Goal: Transaction & Acquisition: Purchase product/service

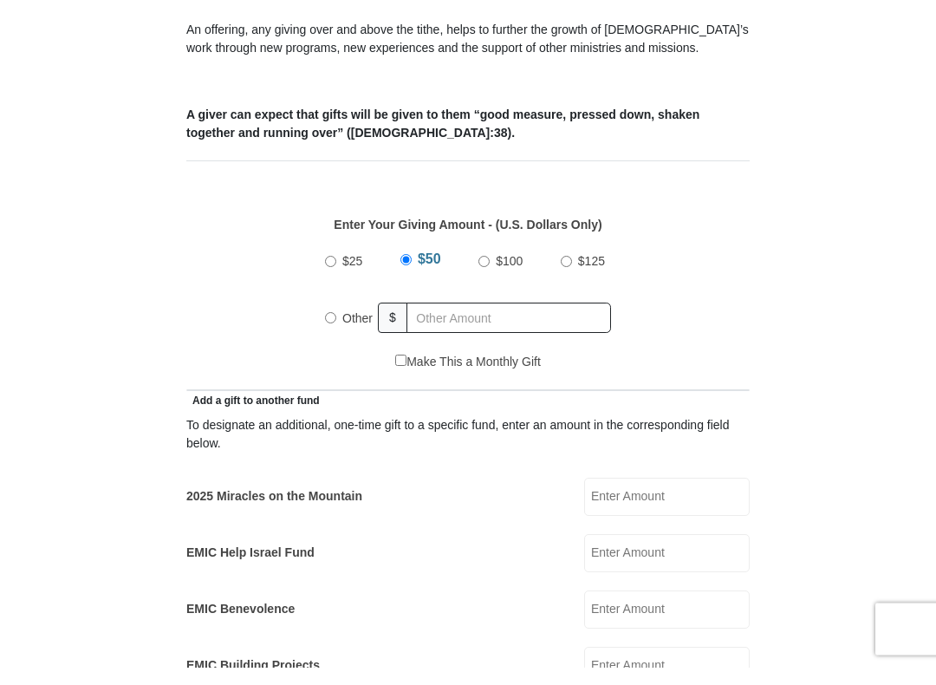
scroll to position [593, 0]
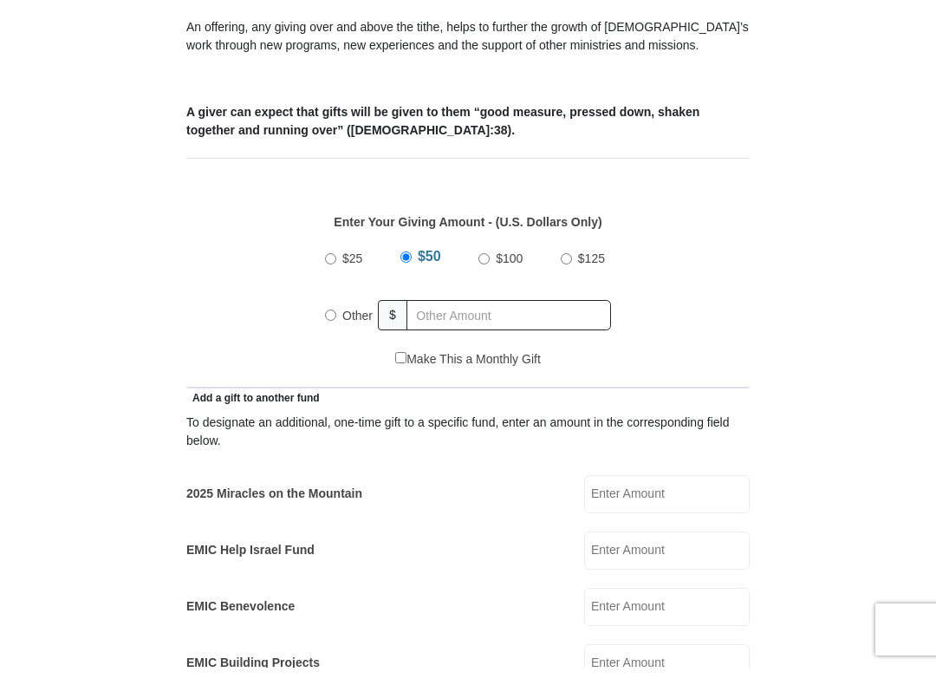
click at [657, 492] on input "2025 Miracles on the Mountain" at bounding box center [667, 511] width 166 height 38
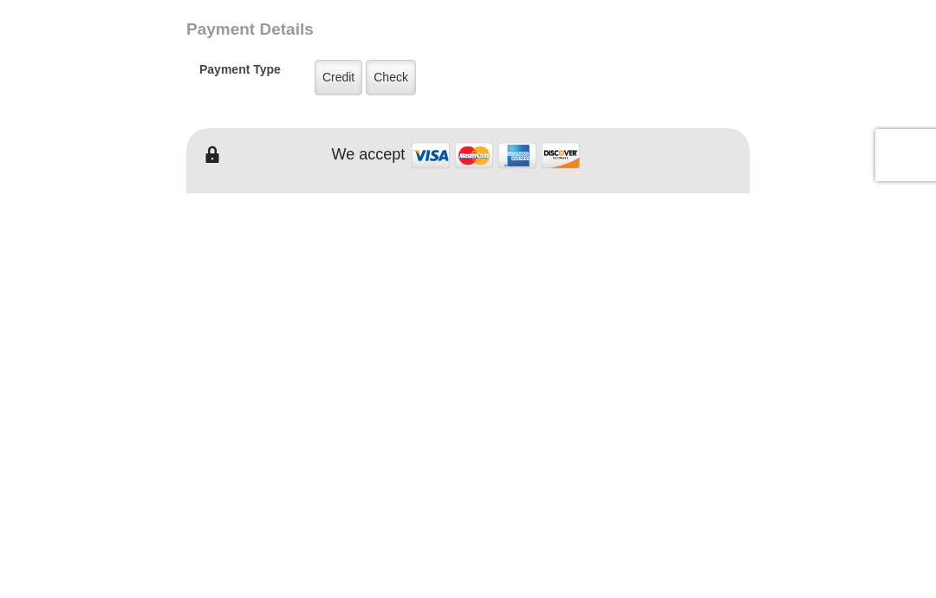
scroll to position [1036, 0]
type input "50"
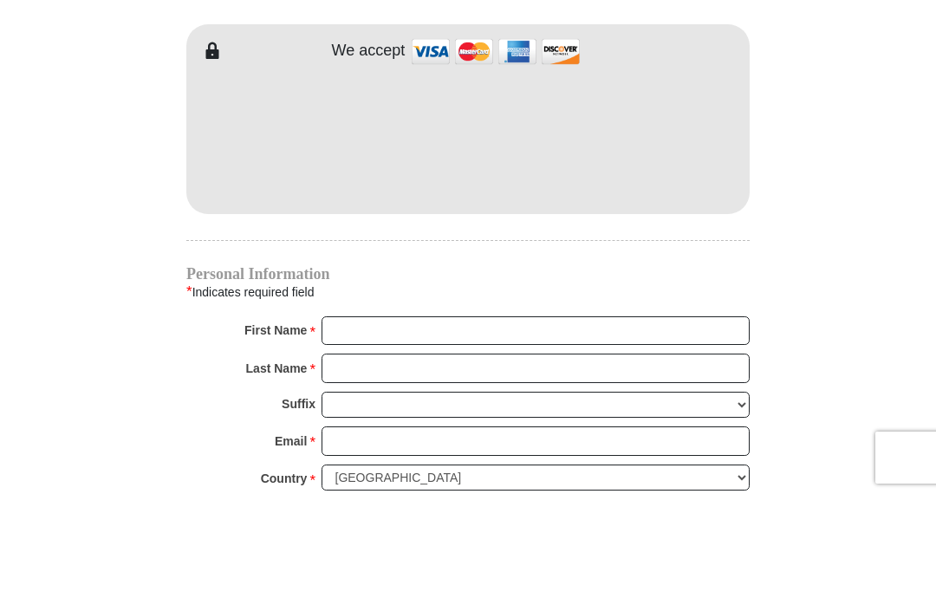
scroll to position [1543, 0]
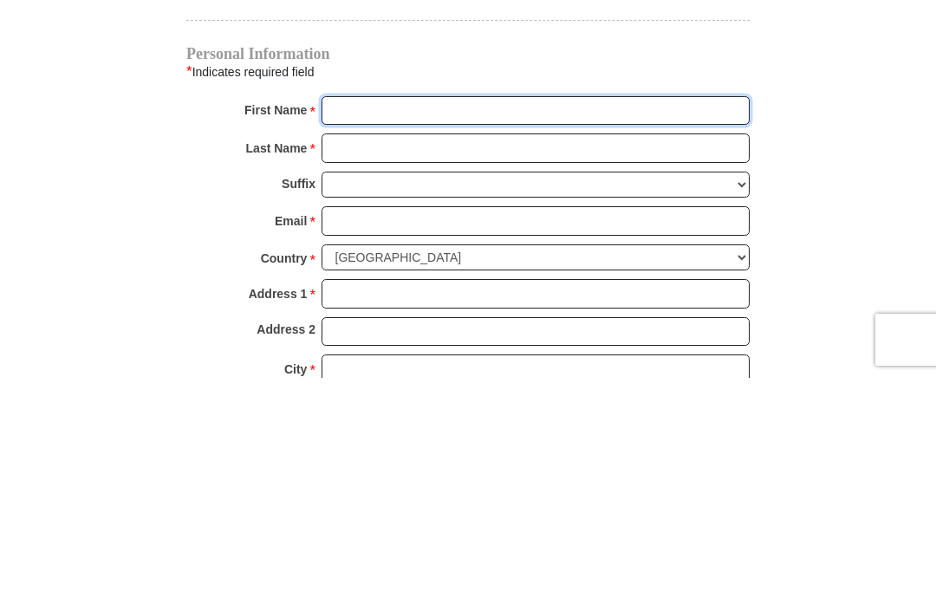
click at [446, 316] on input "First Name *" at bounding box center [536, 330] width 428 height 29
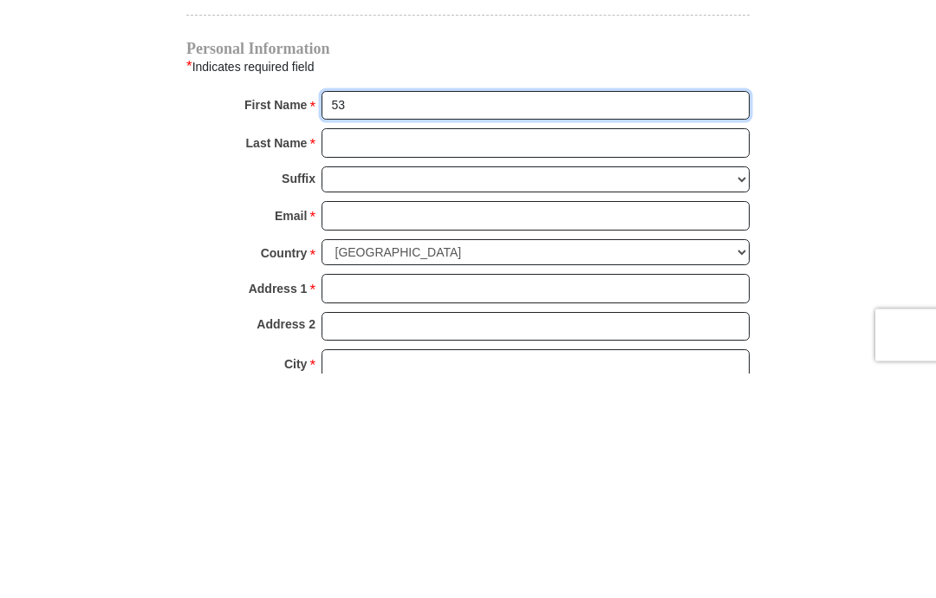
type input "5"
type input "Ann"
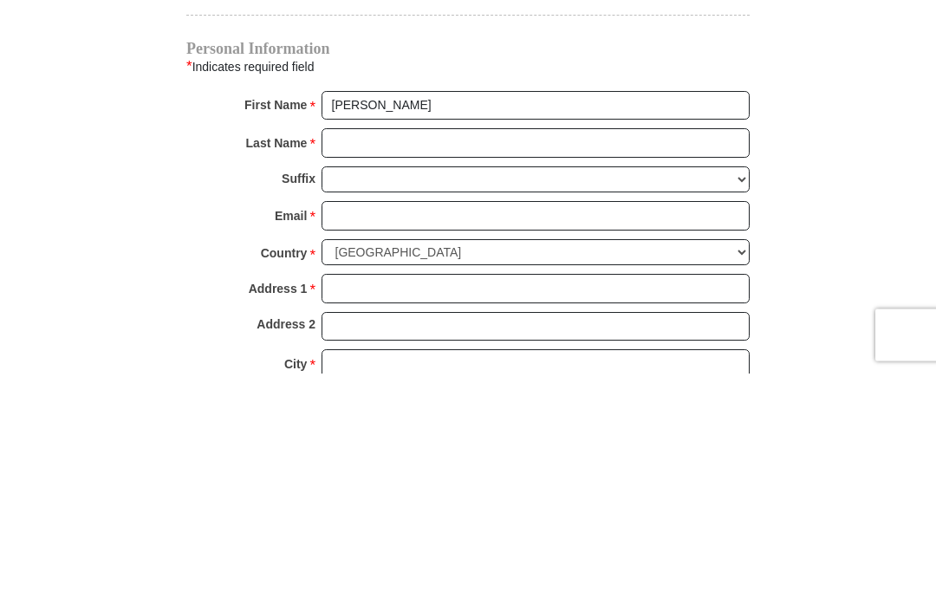
click at [466, 354] on input "Last Name *" at bounding box center [536, 368] width 428 height 29
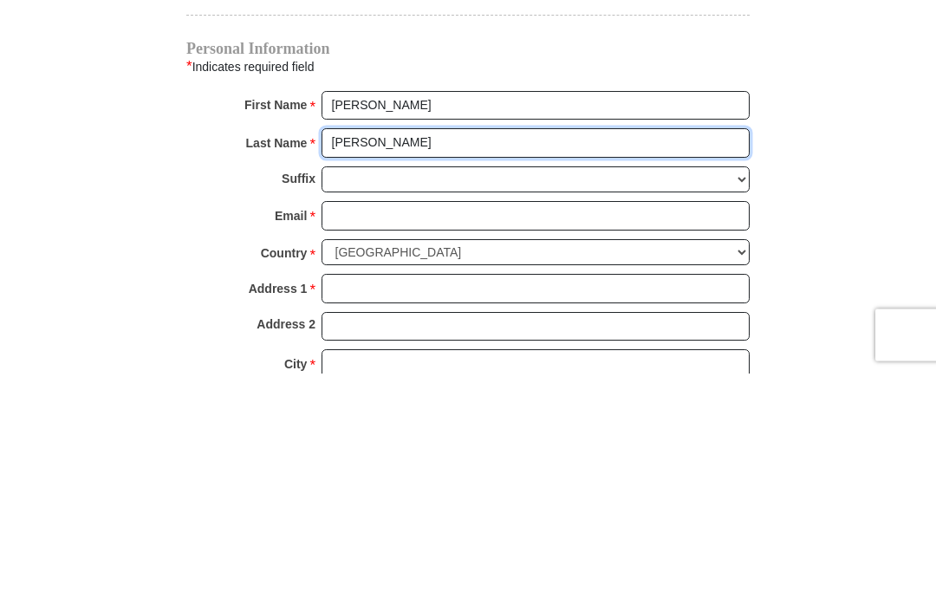
type input "Goodwin"
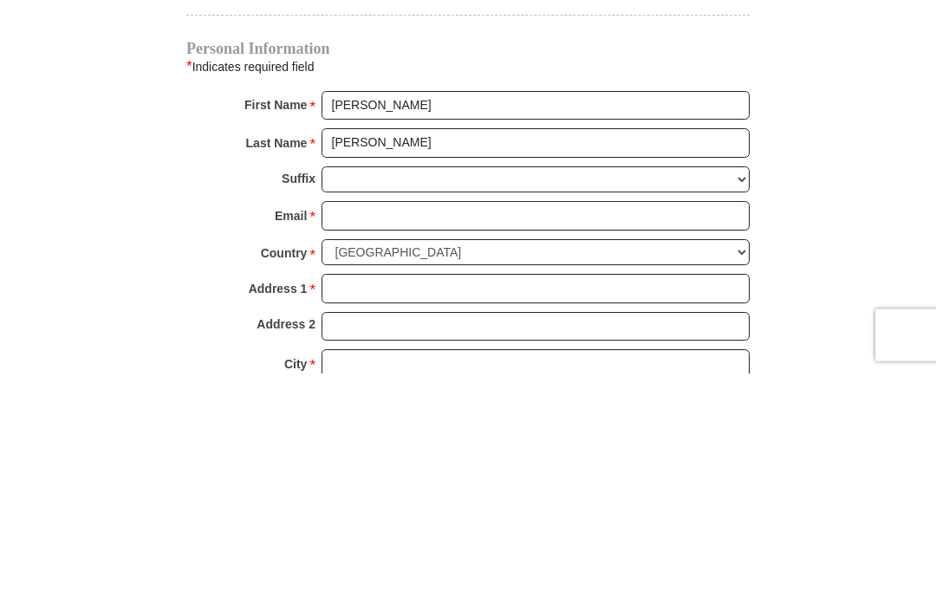
click at [442, 427] on input "Email *" at bounding box center [536, 441] width 428 height 29
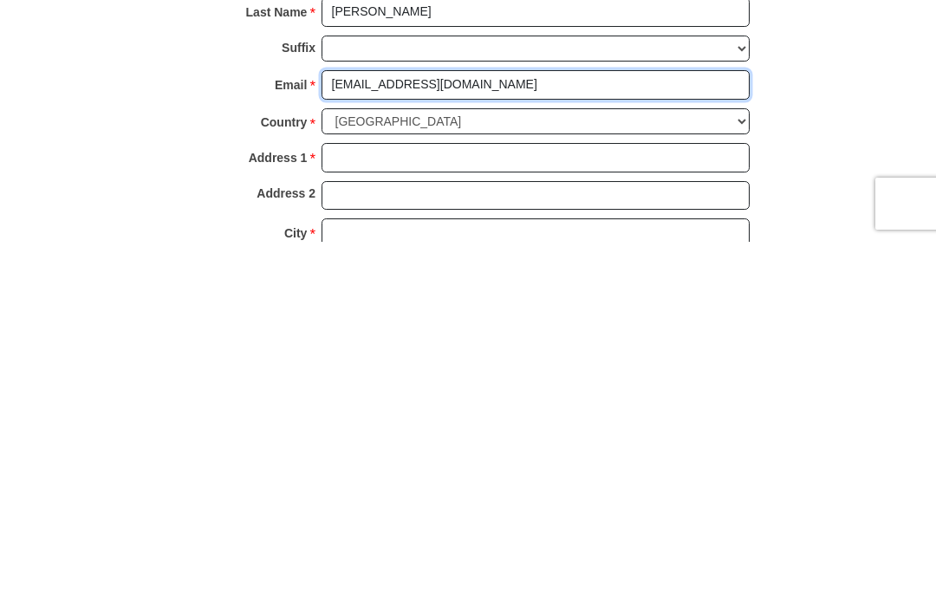
type input "goodwinann08@gmail.com"
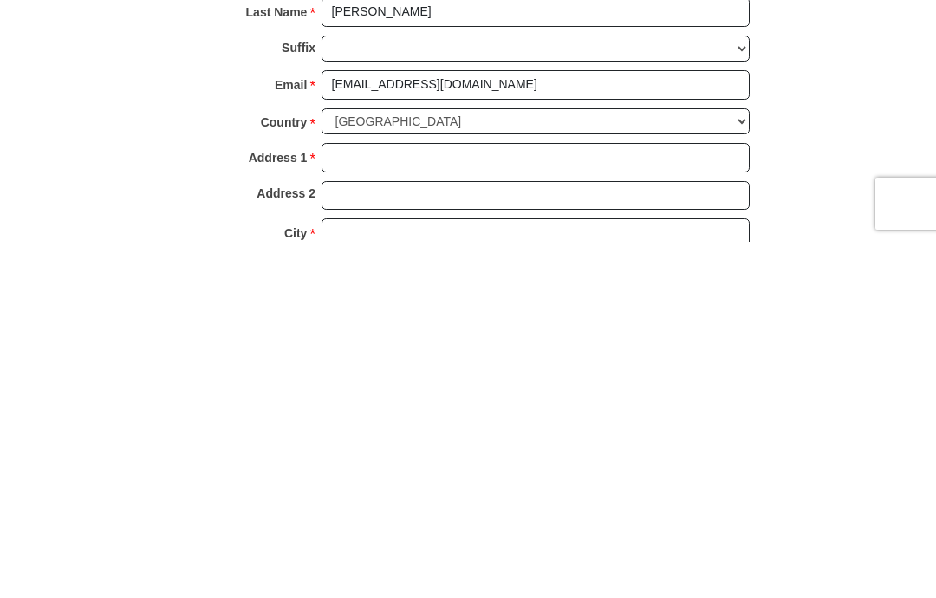
click at [555, 499] on input "Address 1 *" at bounding box center [536, 513] width 428 height 29
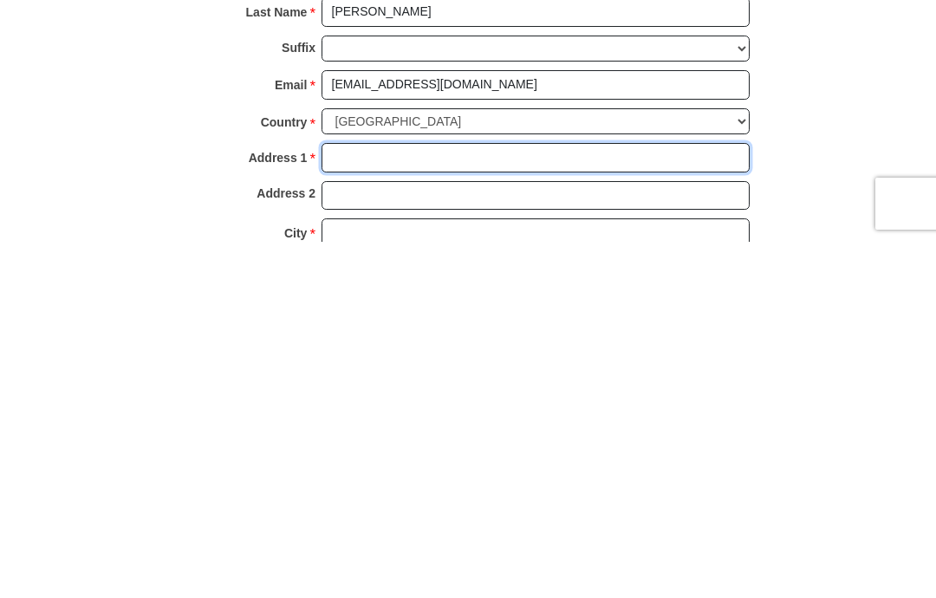
type input "6412 Ja Ct NW"
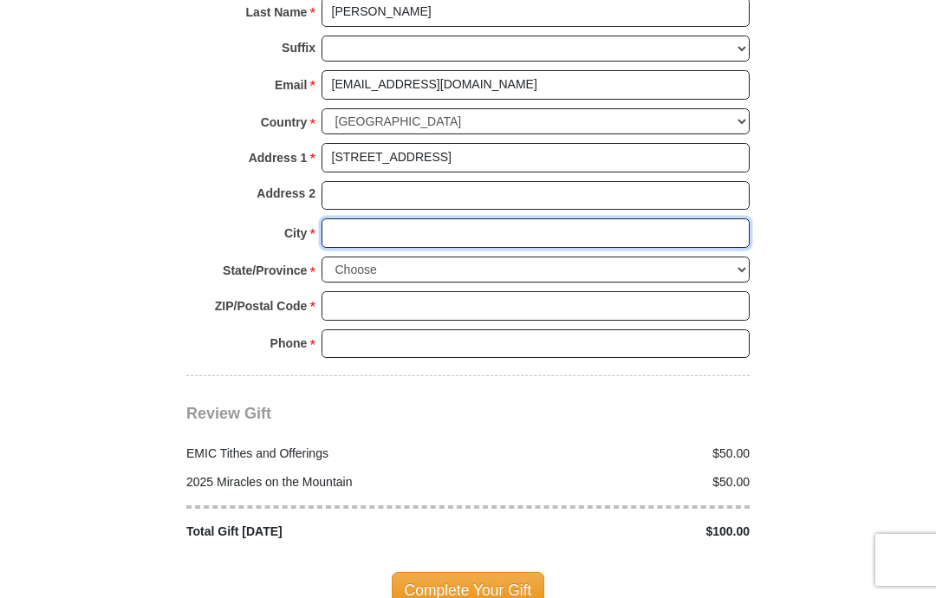
type input "Albuquerque"
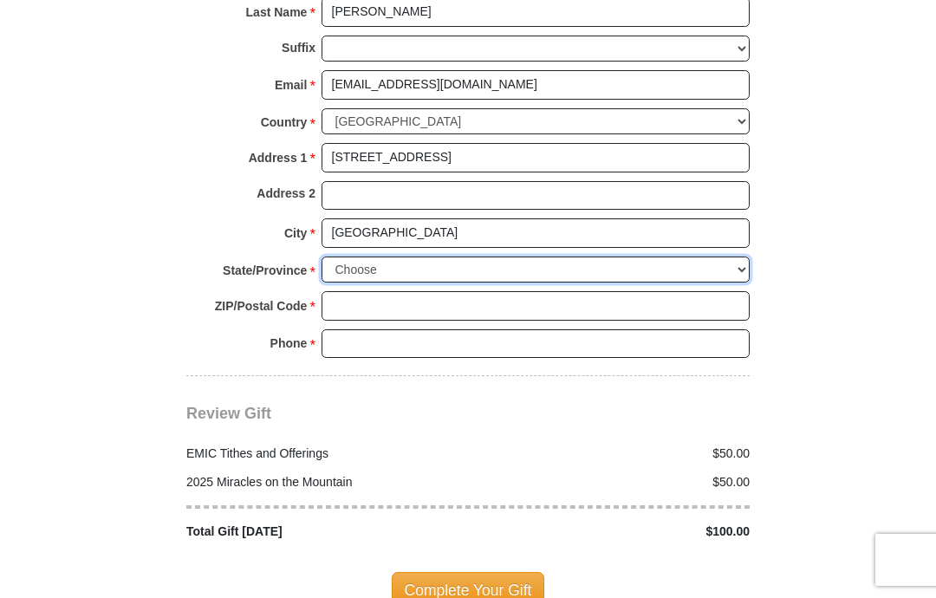
select select "NM"
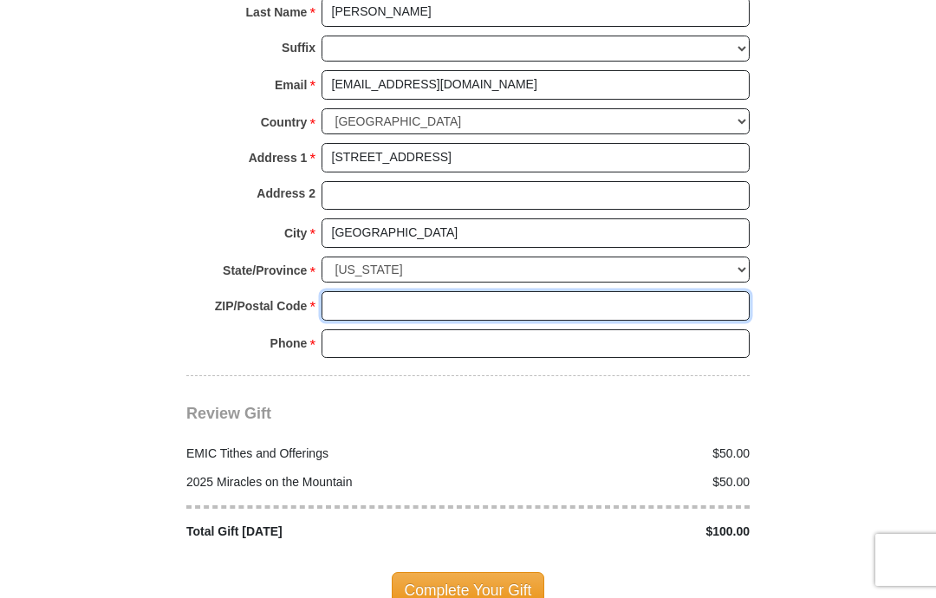
type input "87120"
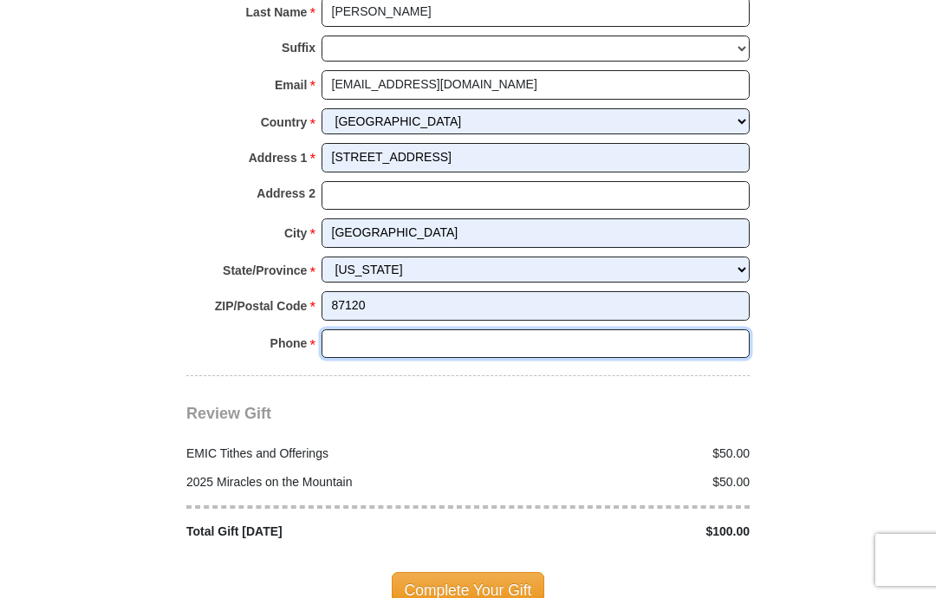
type input "9178374786"
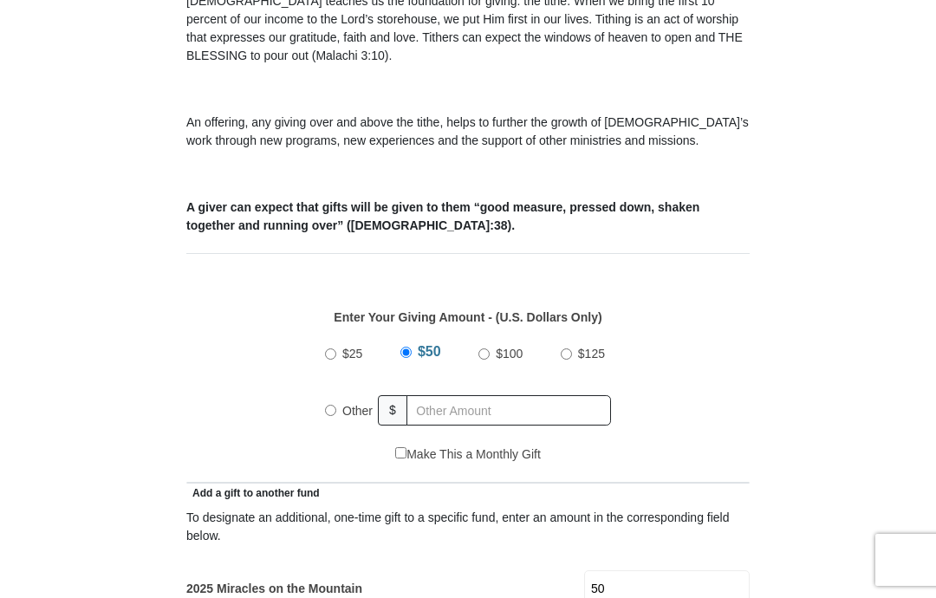
scroll to position [553, 0]
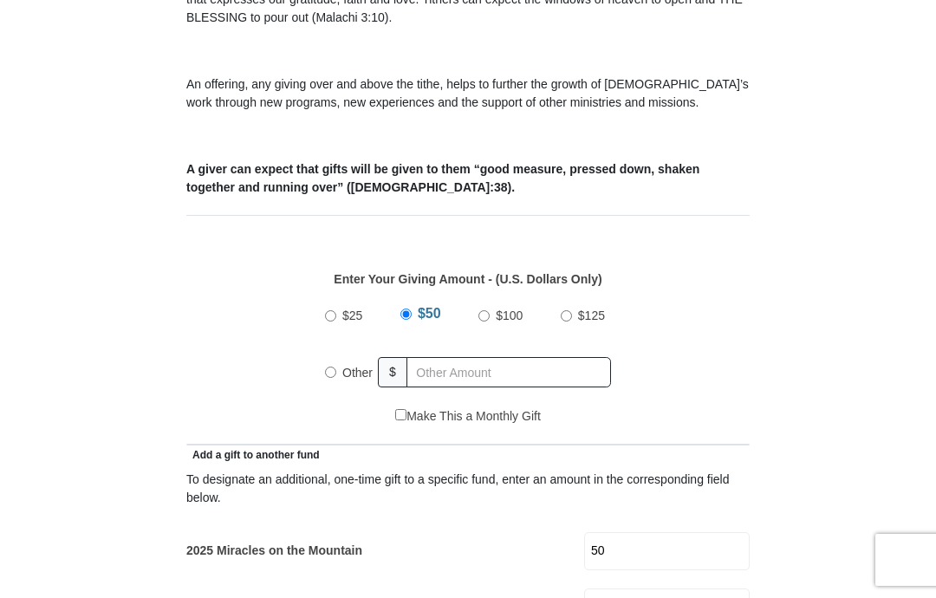
click at [348, 362] on label "Other" at bounding box center [357, 373] width 42 height 38
click at [336, 367] on input "Other" at bounding box center [330, 372] width 11 height 11
radio input "true"
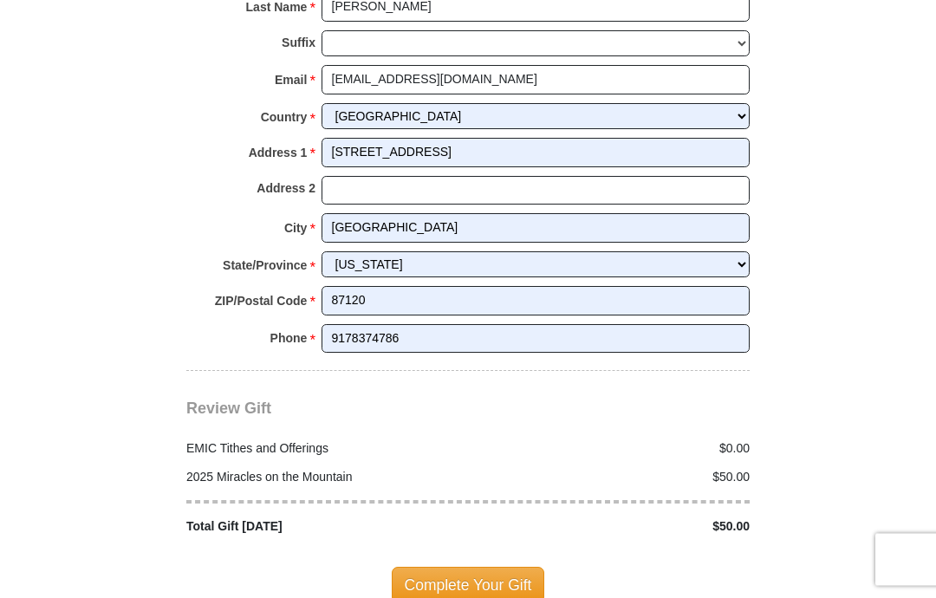
scroll to position [1905, 0]
click at [503, 571] on span "Complete Your Gift" at bounding box center [468, 585] width 153 height 36
